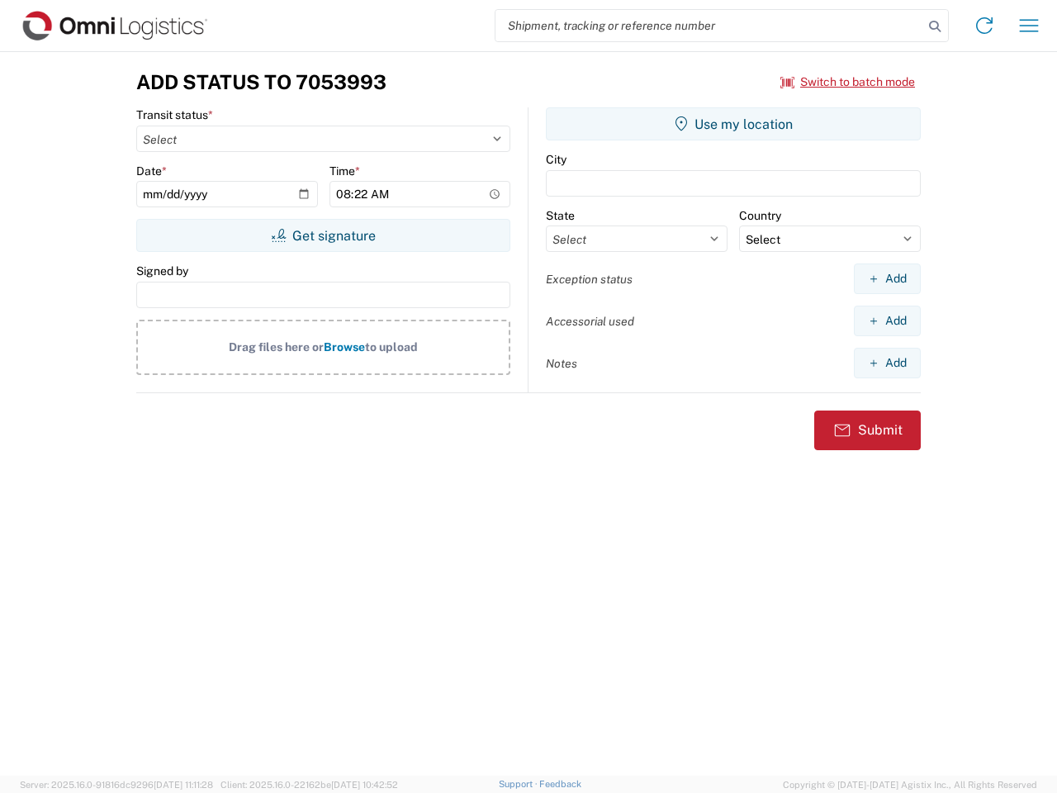
click at [709, 26] on input "search" at bounding box center [709, 25] width 428 height 31
click at [935, 26] on icon at bounding box center [934, 26] width 23 height 23
click at [984, 26] on icon at bounding box center [984, 25] width 26 height 26
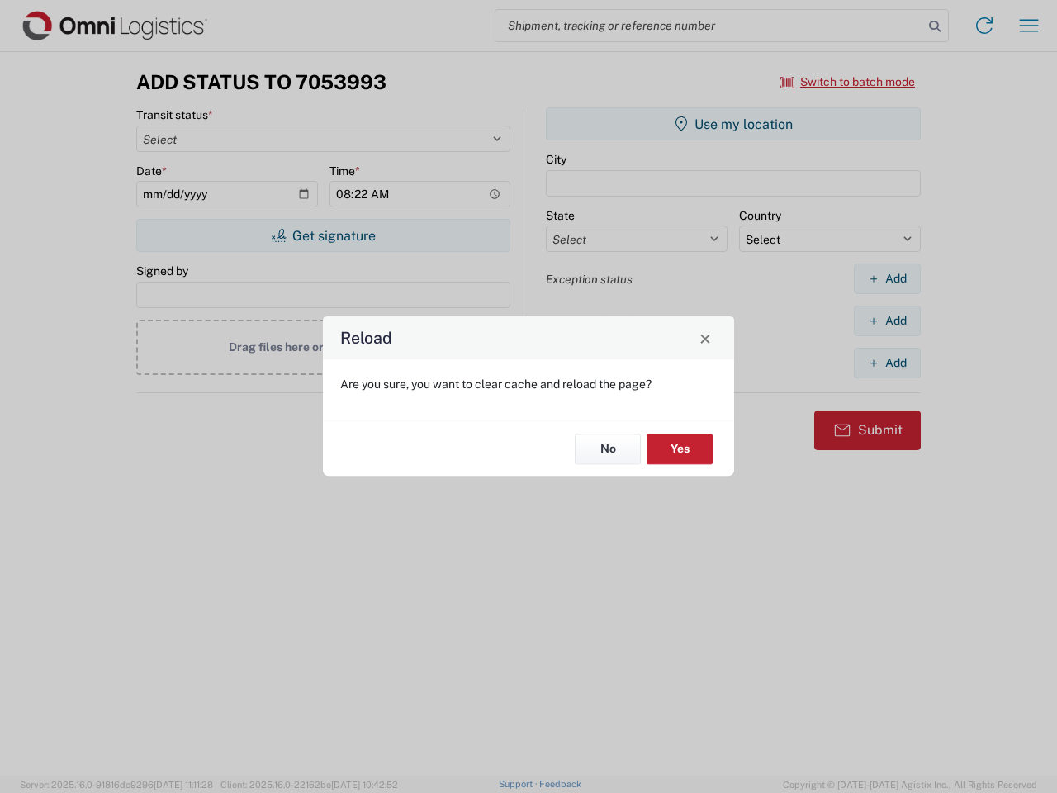
click at [1029, 26] on div "Reload Are you sure, you want to clear cache and reload the page? No Yes" at bounding box center [528, 396] width 1057 height 793
click at [848, 82] on div "Reload Are you sure, you want to clear cache and reload the page? No Yes" at bounding box center [528, 396] width 1057 height 793
click at [323, 235] on div "Reload Are you sure, you want to clear cache and reload the page? No Yes" at bounding box center [528, 396] width 1057 height 793
click at [733, 124] on div "Reload Are you sure, you want to clear cache and reload the page? No Yes" at bounding box center [528, 396] width 1057 height 793
click at [887, 278] on div "Reload Are you sure, you want to clear cache and reload the page? No Yes" at bounding box center [528, 396] width 1057 height 793
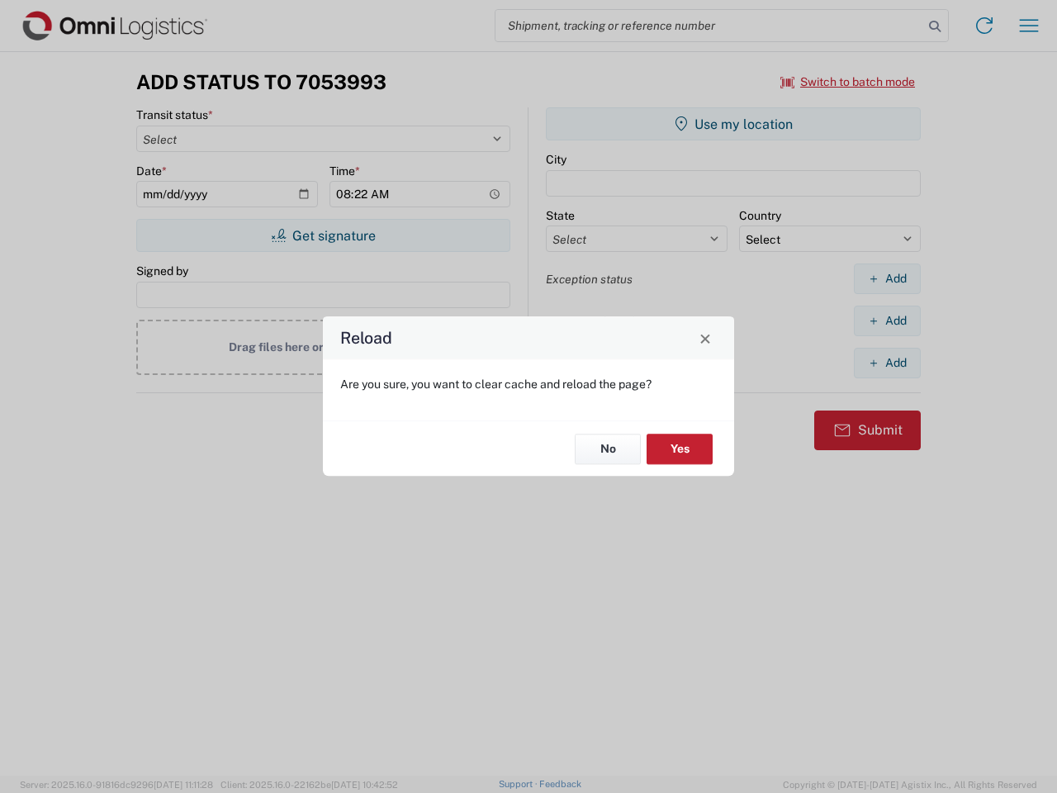
click at [887, 320] on div "Reload Are you sure, you want to clear cache and reload the page? No Yes" at bounding box center [528, 396] width 1057 height 793
click at [887, 363] on div "Reload Are you sure, you want to clear cache and reload the page? No Yes" at bounding box center [528, 396] width 1057 height 793
